Goal: Check status: Check status

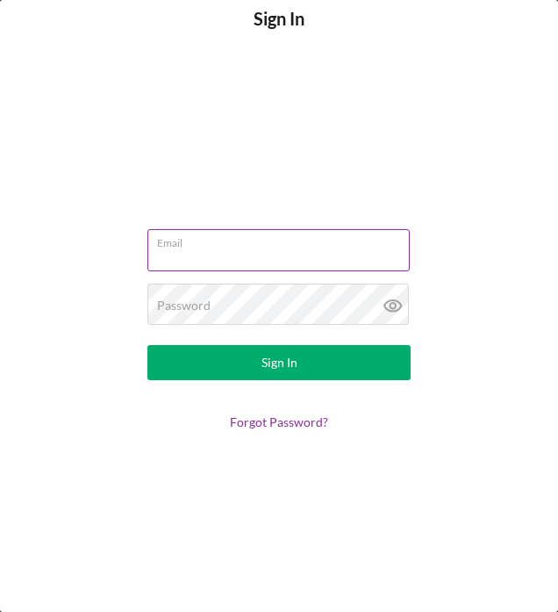
click at [247, 253] on input "Email" at bounding box center [278, 250] width 262 height 42
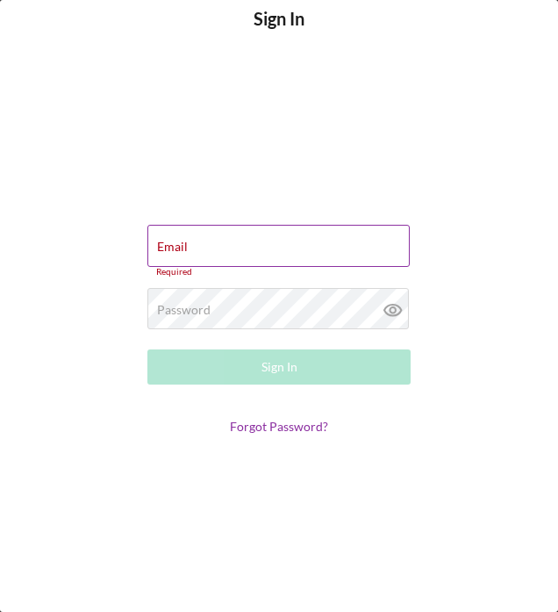
type input "[EMAIL_ADDRESS][DOMAIN_NAME]"
click at [147, 349] on button "Sign In" at bounding box center [278, 366] width 263 height 35
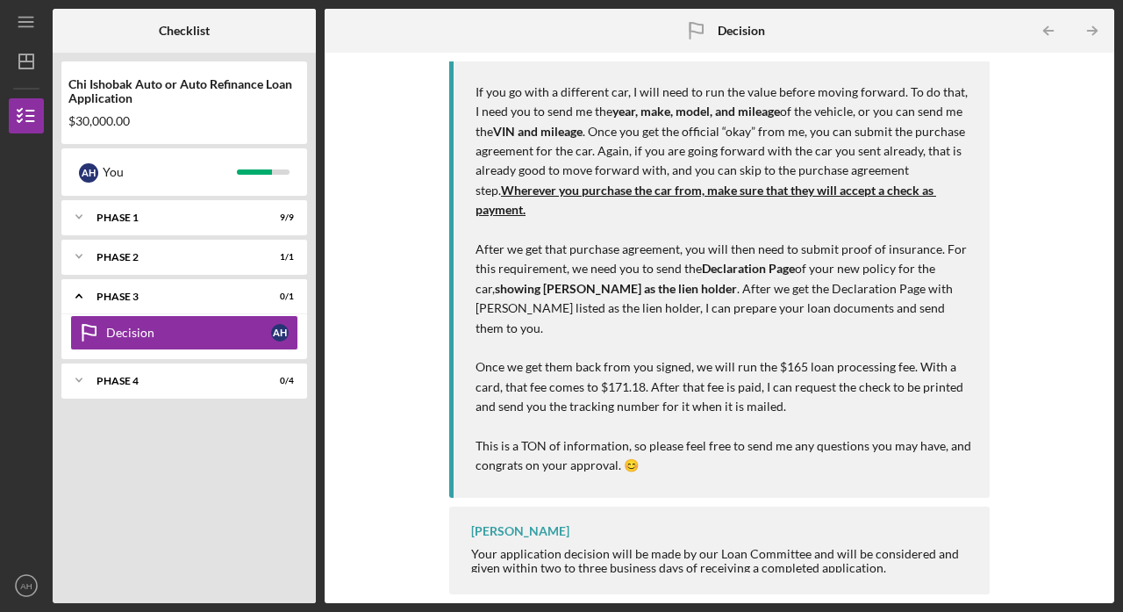
scroll to position [420, 0]
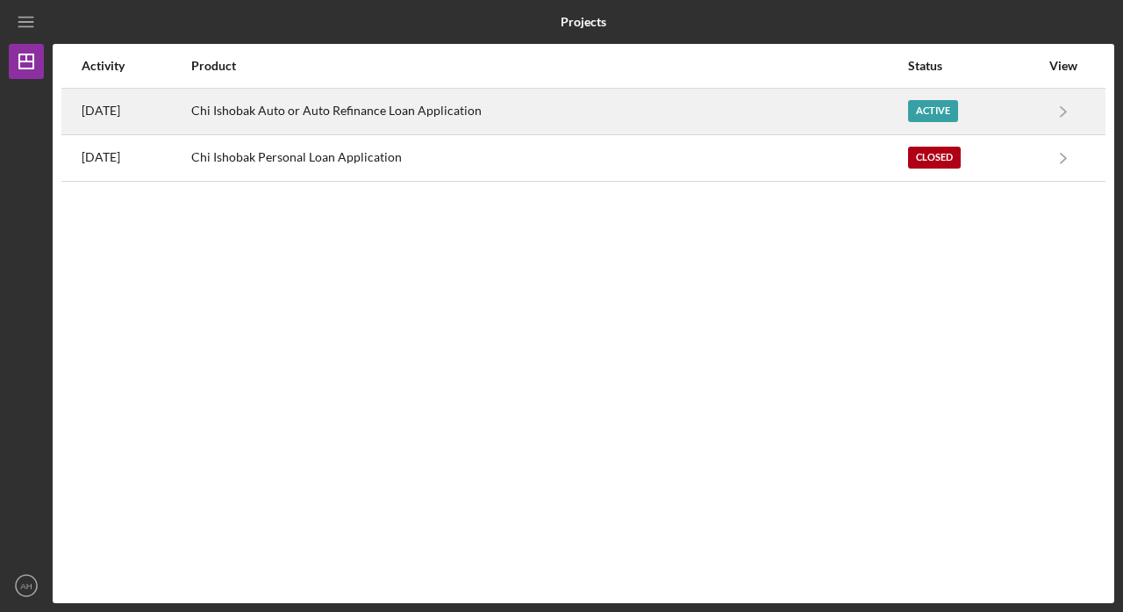
click at [437, 111] on div "Chi Ishobak Auto or Auto Refinance Loan Application" at bounding box center [548, 111] width 715 height 44
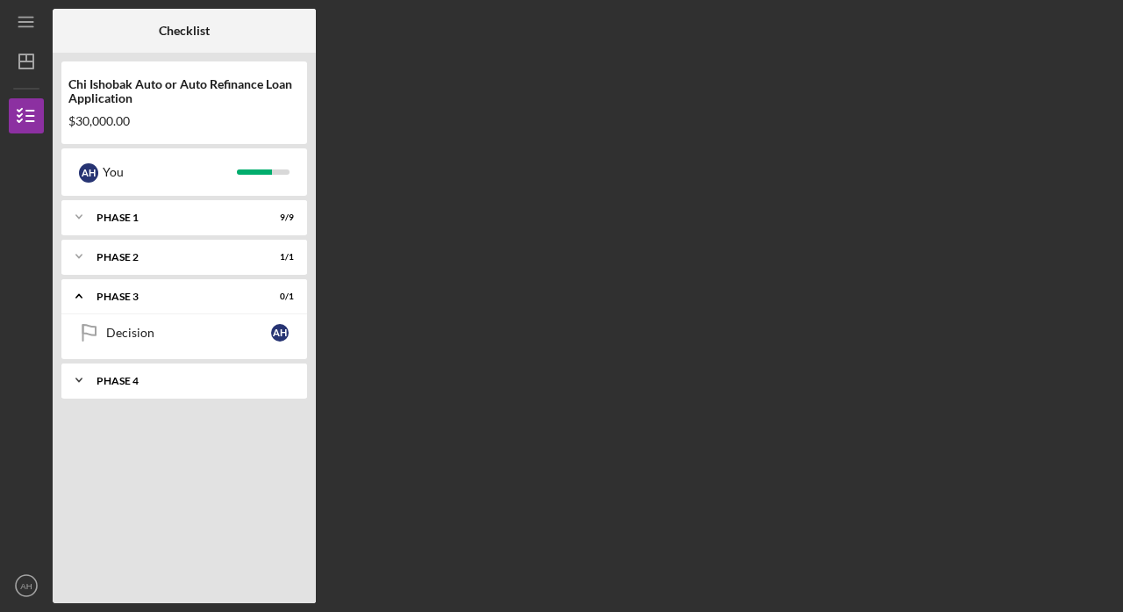
click at [82, 386] on icon "Icon/Expander" at bounding box center [78, 379] width 35 height 35
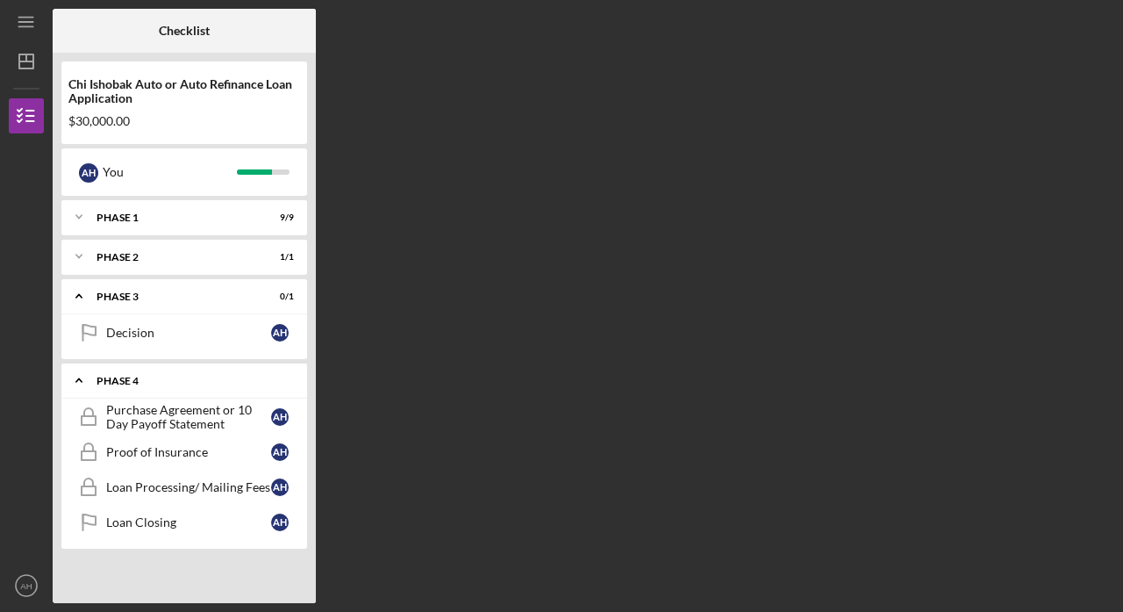
click at [85, 295] on icon "Icon/Expander" at bounding box center [78, 295] width 35 height 35
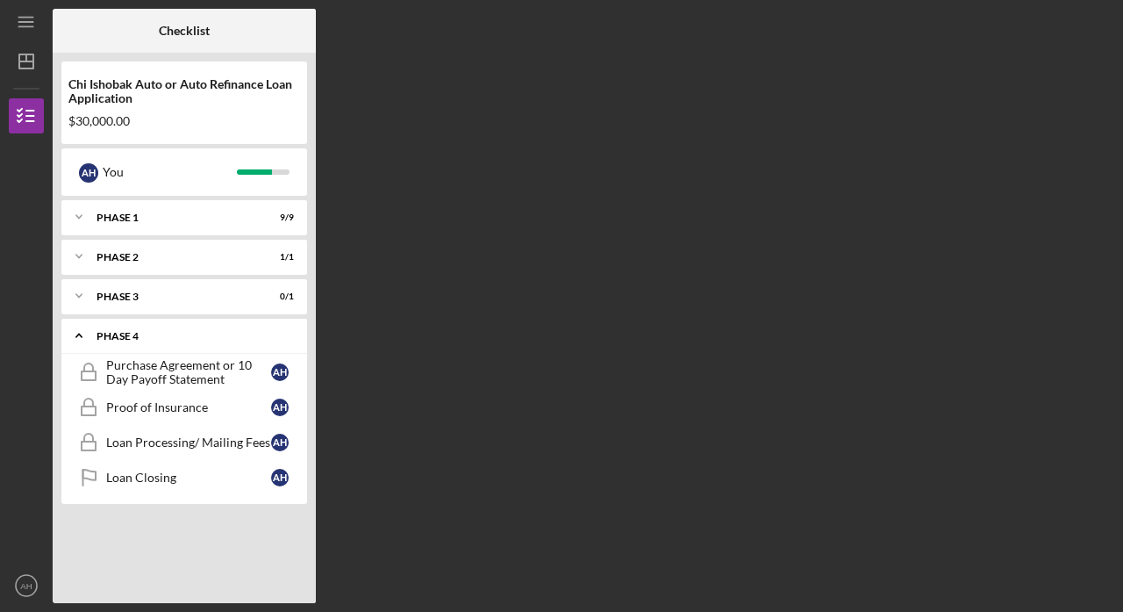
click at [79, 297] on polyline at bounding box center [78, 296] width 5 height 4
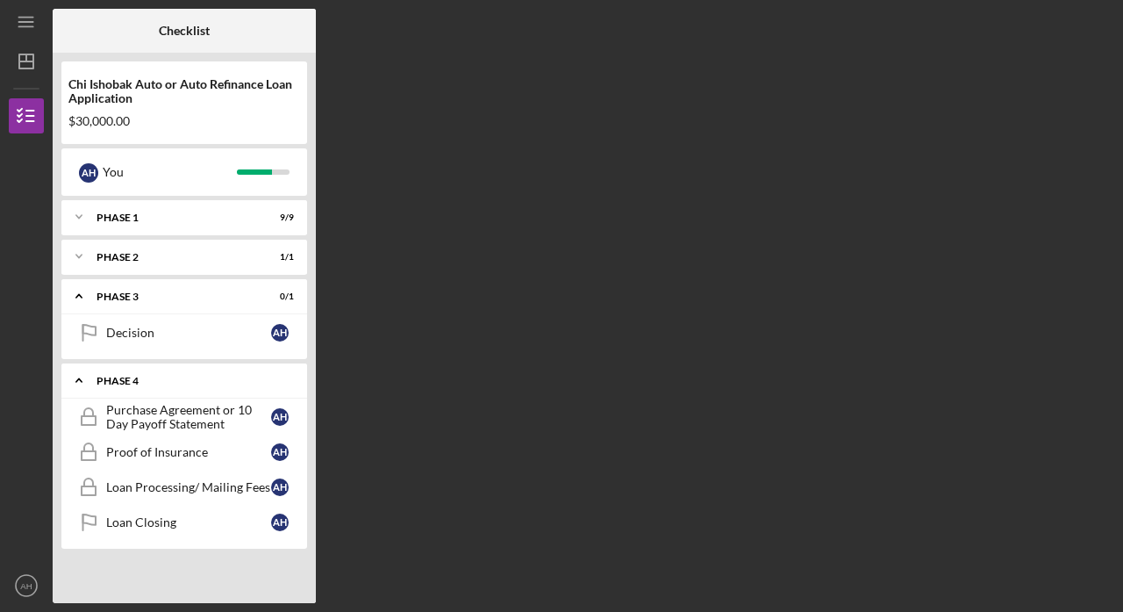
click at [121, 332] on div "Decision" at bounding box center [188, 332] width 165 height 14
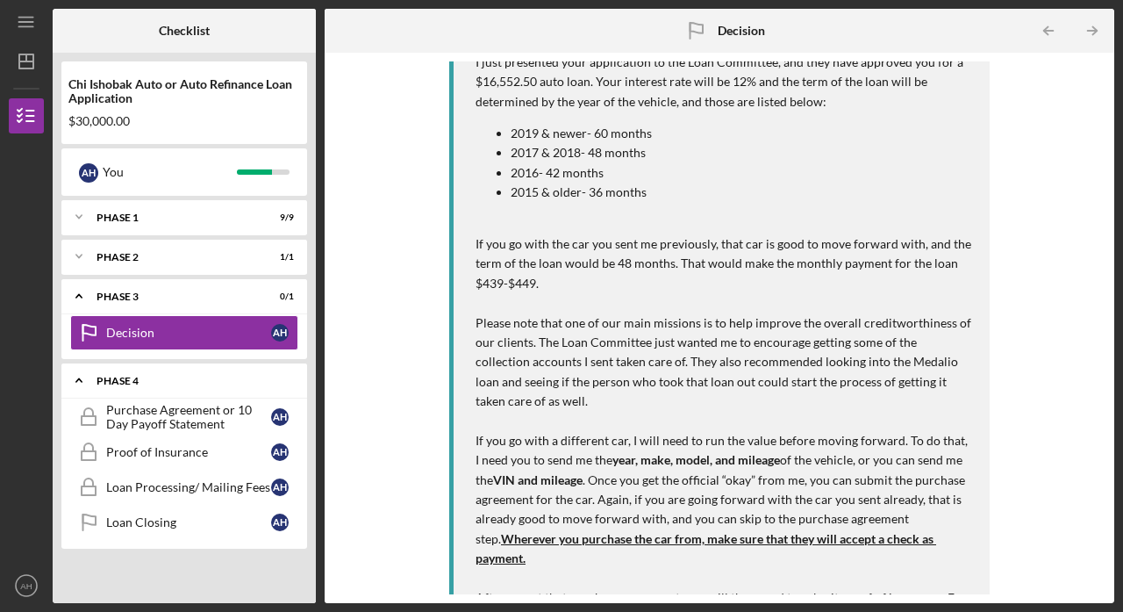
scroll to position [429, 0]
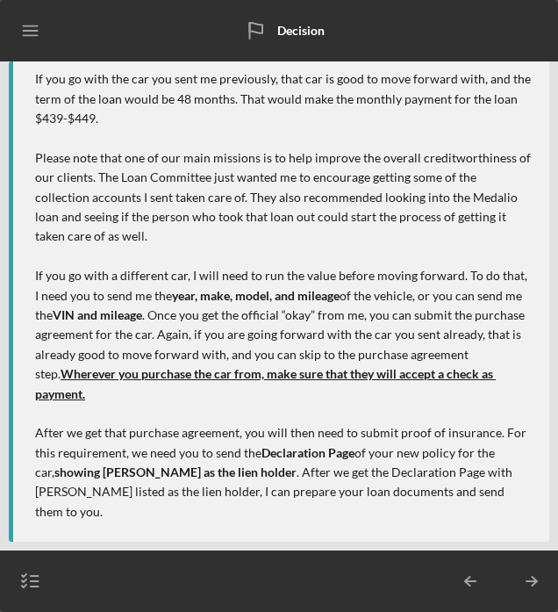
scroll to position [526, 0]
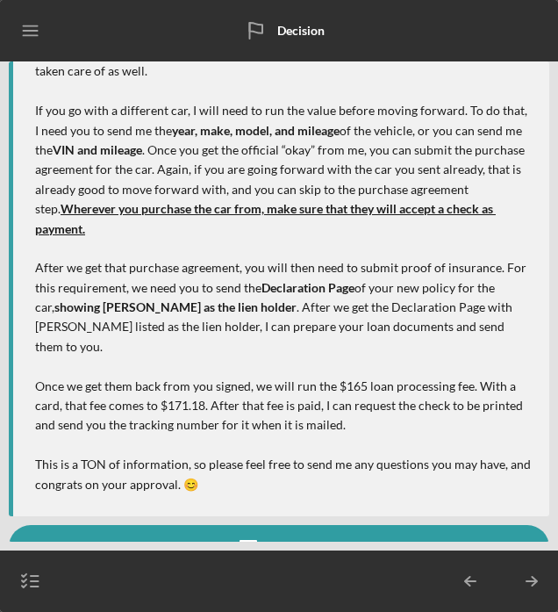
click at [30, 40] on icon "Icon/Menu" at bounding box center [30, 30] width 39 height 39
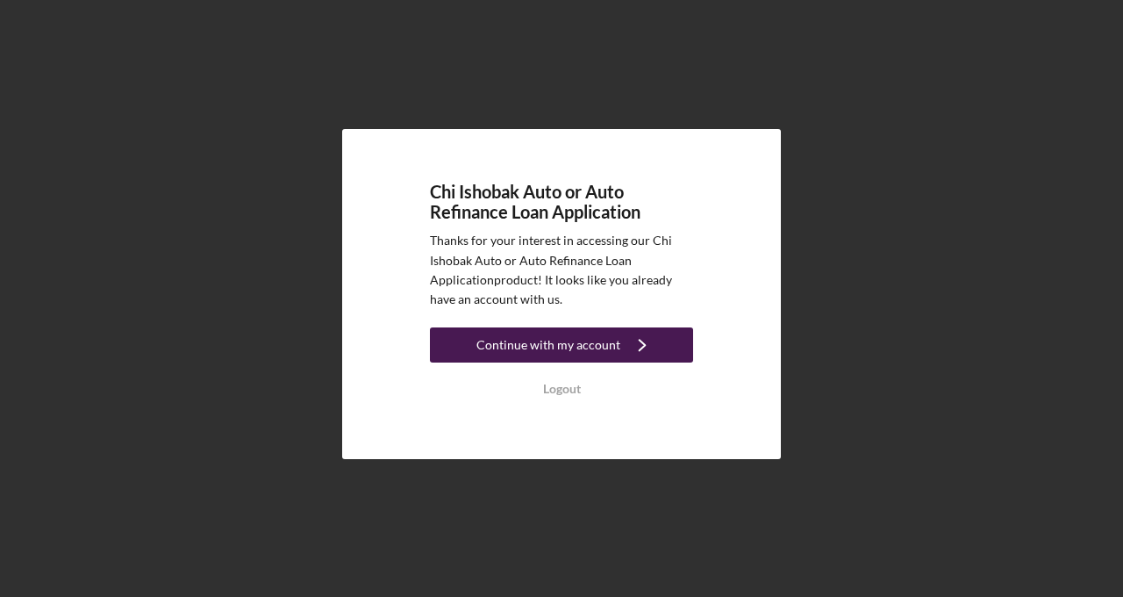
click at [660, 367] on icon "Icon/Navigate" at bounding box center [642, 345] width 44 height 44
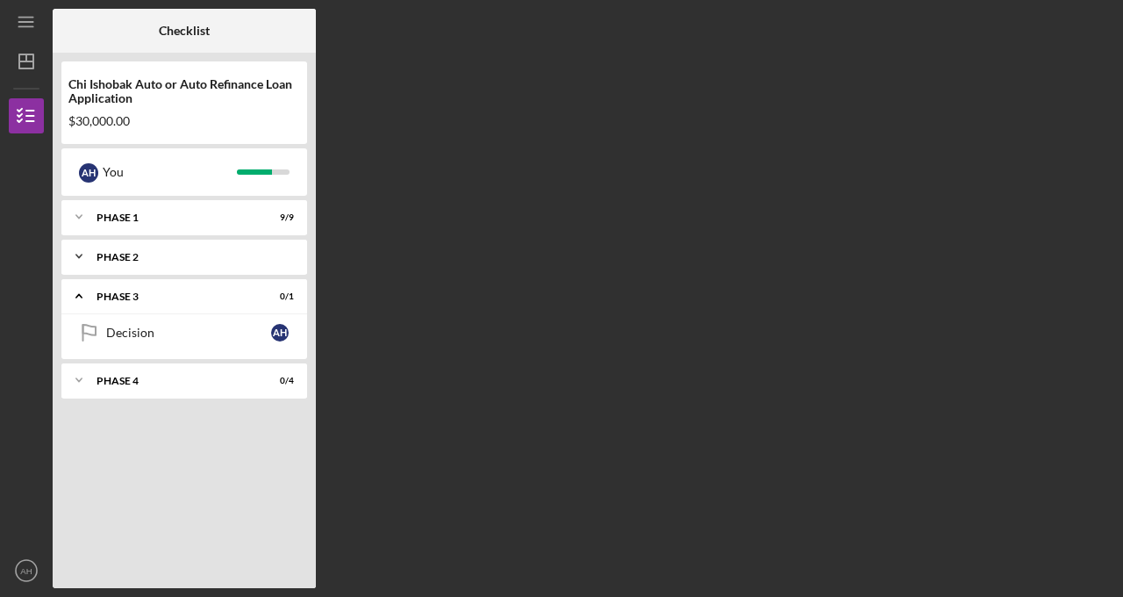
click at [154, 261] on div "Phase 2" at bounding box center [191, 257] width 189 height 11
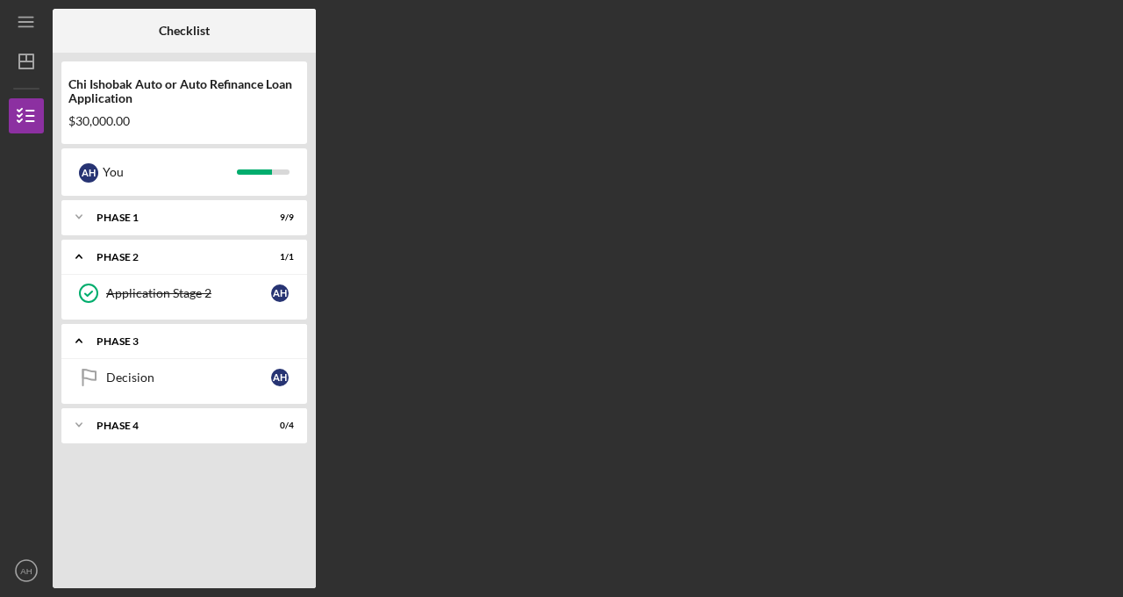
click at [173, 339] on div "Phase 3" at bounding box center [191, 341] width 189 height 11
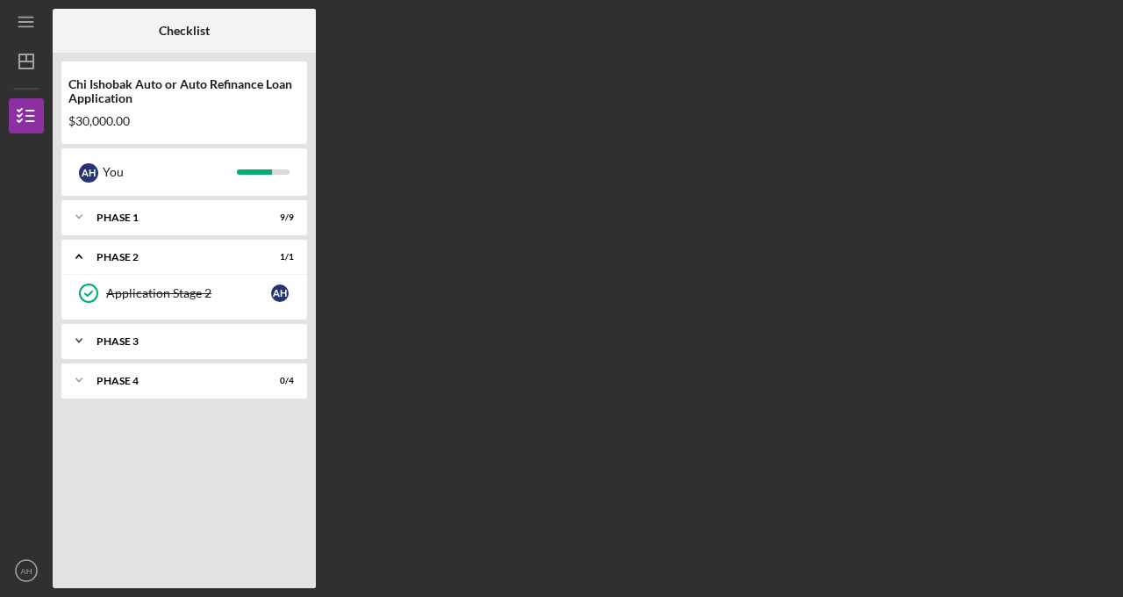
click at [181, 333] on div "Icon/Expander Phase 3 0 / 1" at bounding box center [184, 340] width 246 height 35
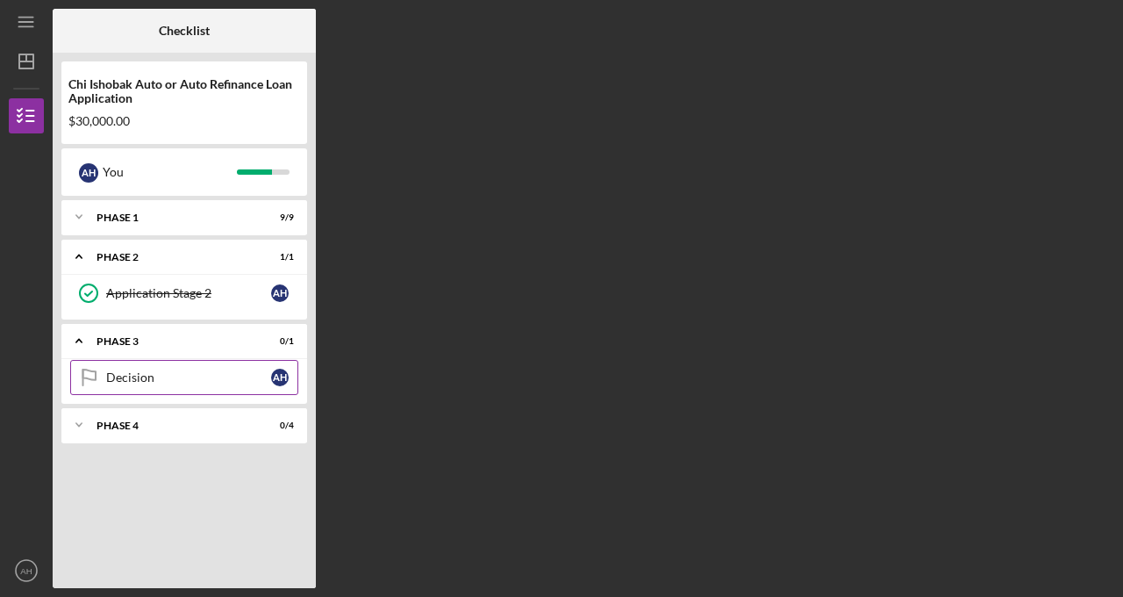
click at [179, 384] on link "Decision Decision A H" at bounding box center [184, 377] width 228 height 35
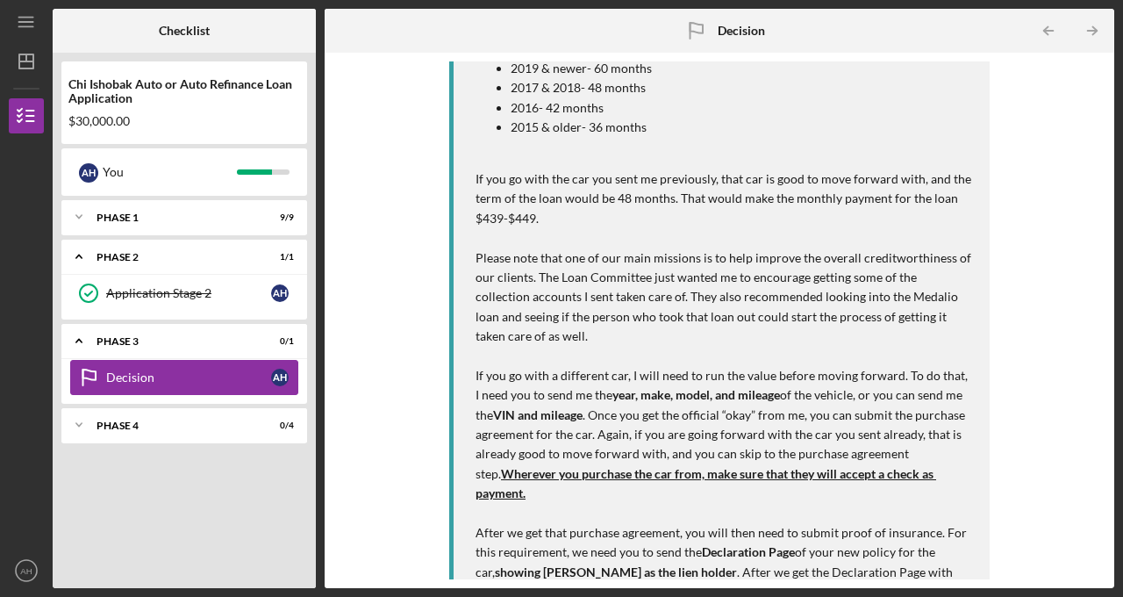
scroll to position [416, 0]
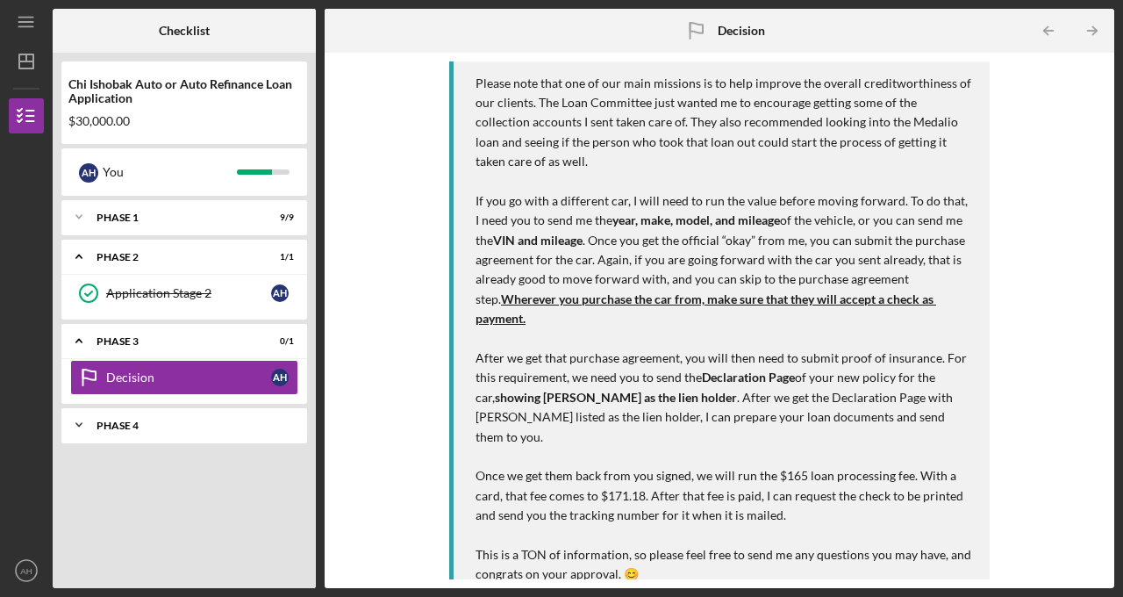
click at [80, 407] on icon "Icon/Expander" at bounding box center [78, 424] width 35 height 35
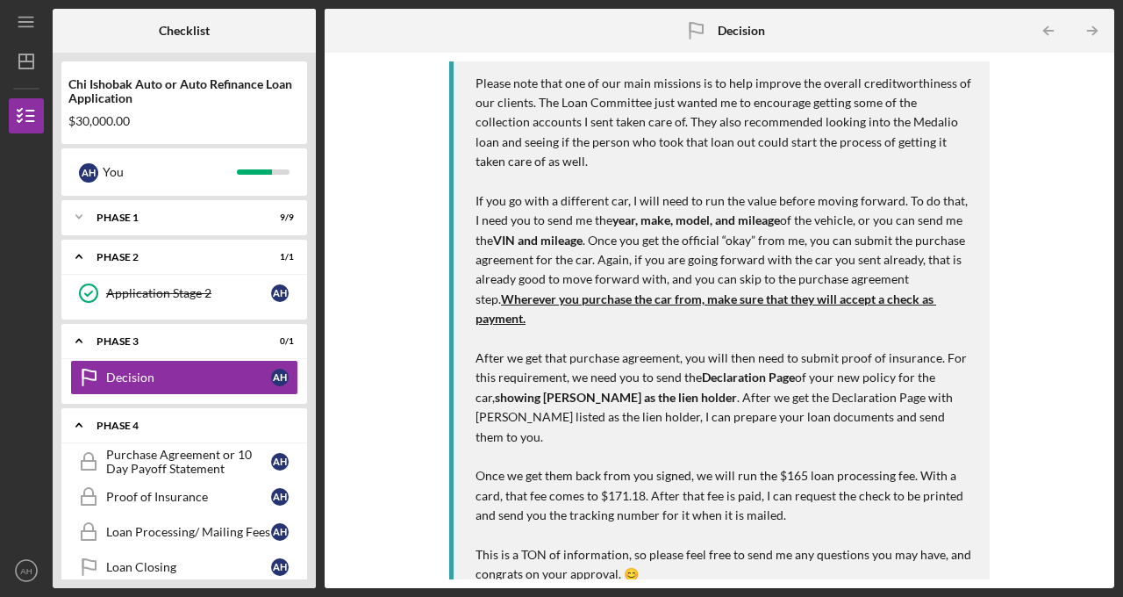
click at [135, 549] on link "Loan Closing Loan Closing A H" at bounding box center [184, 566] width 228 height 35
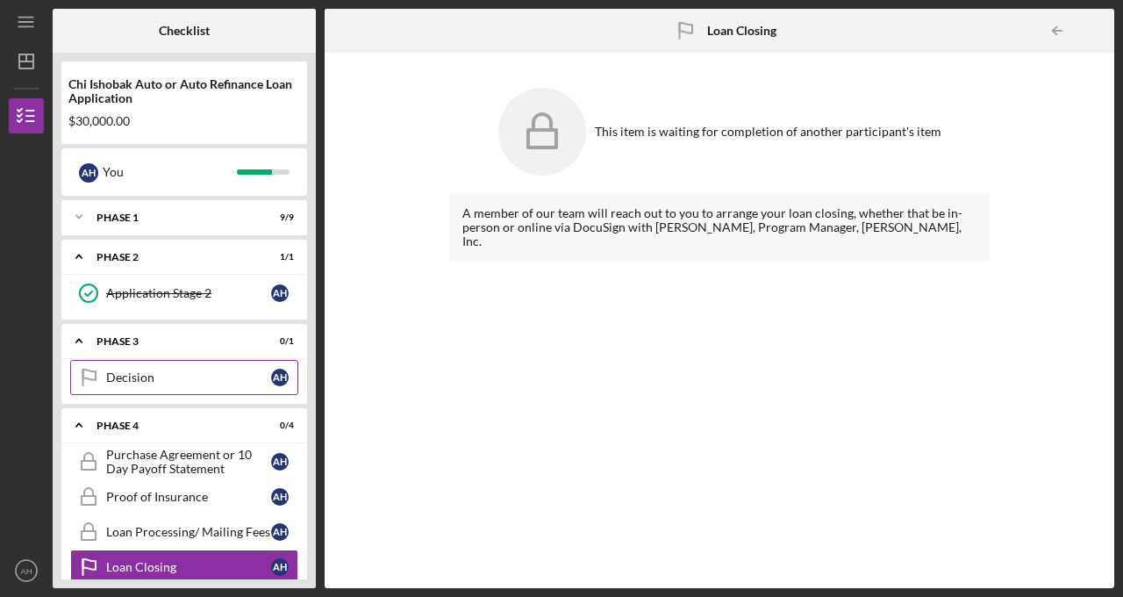
click at [97, 355] on icon "Decision" at bounding box center [89, 377] width 44 height 44
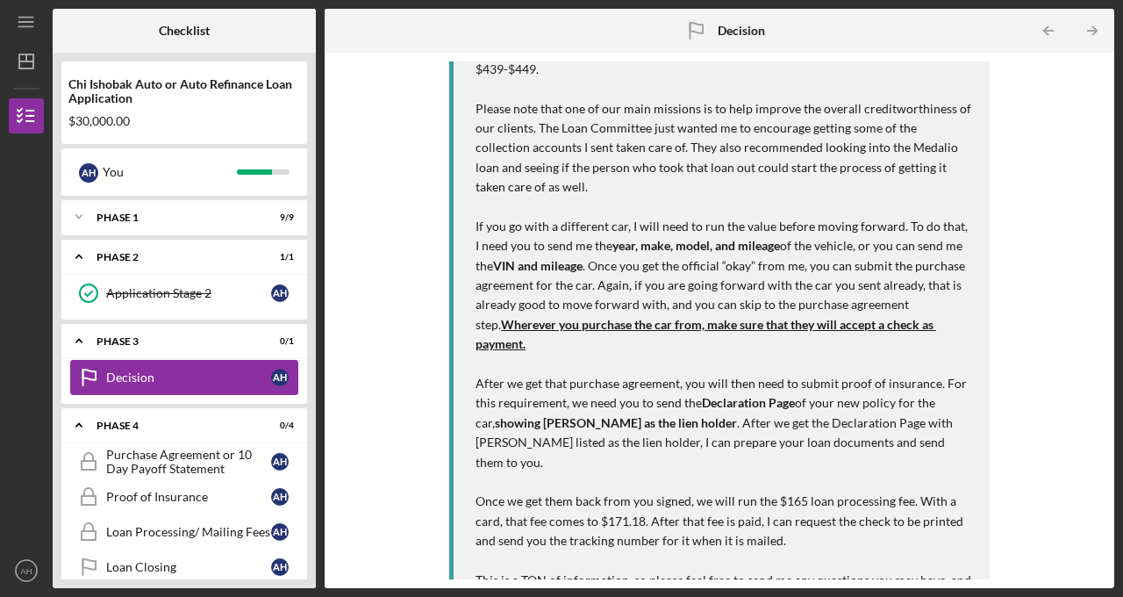
scroll to position [416, 0]
